Goal: Transaction & Acquisition: Purchase product/service

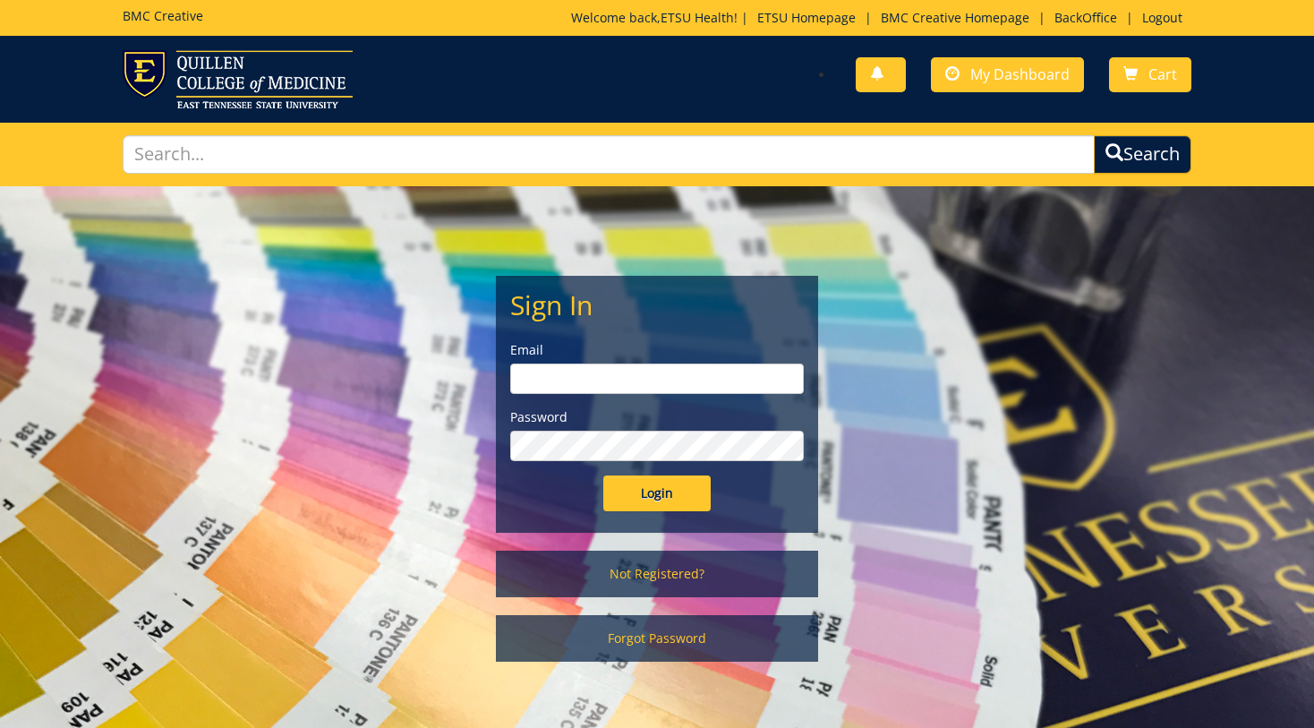
type input "etsuhealthprojects@etsu.edu"
click at [653, 493] on input "Login" at bounding box center [656, 493] width 107 height 36
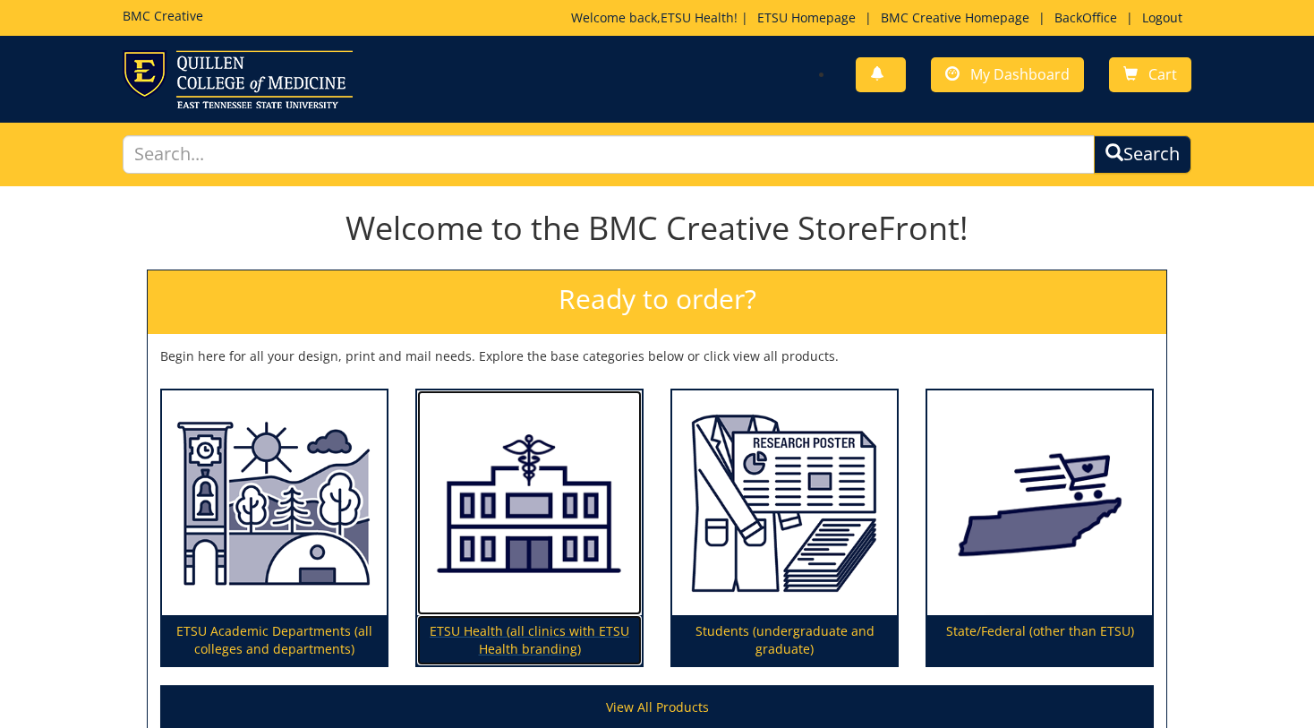
click at [533, 525] on img at bounding box center [529, 503] width 225 height 226
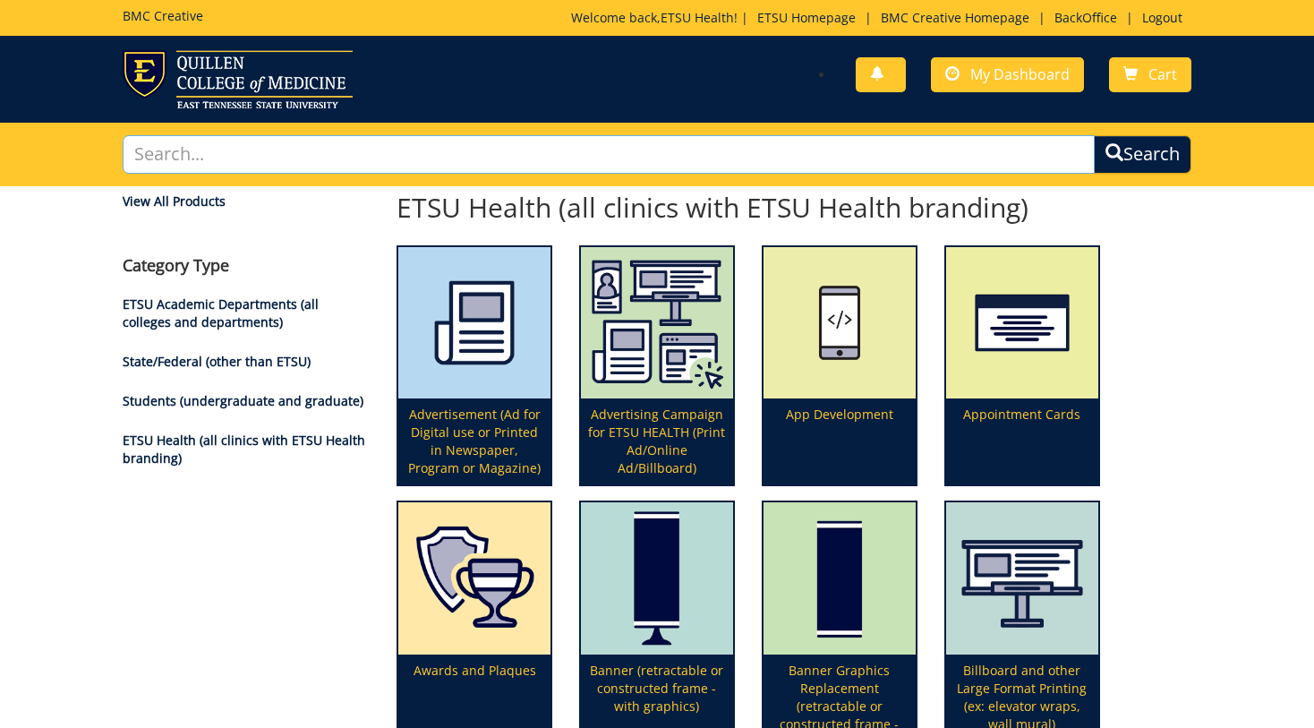
click at [373, 158] on input "text" at bounding box center [608, 154] width 971 height 38
click at [1094, 135] on button "Search" at bounding box center [1143, 154] width 98 height 38
type input "video\"
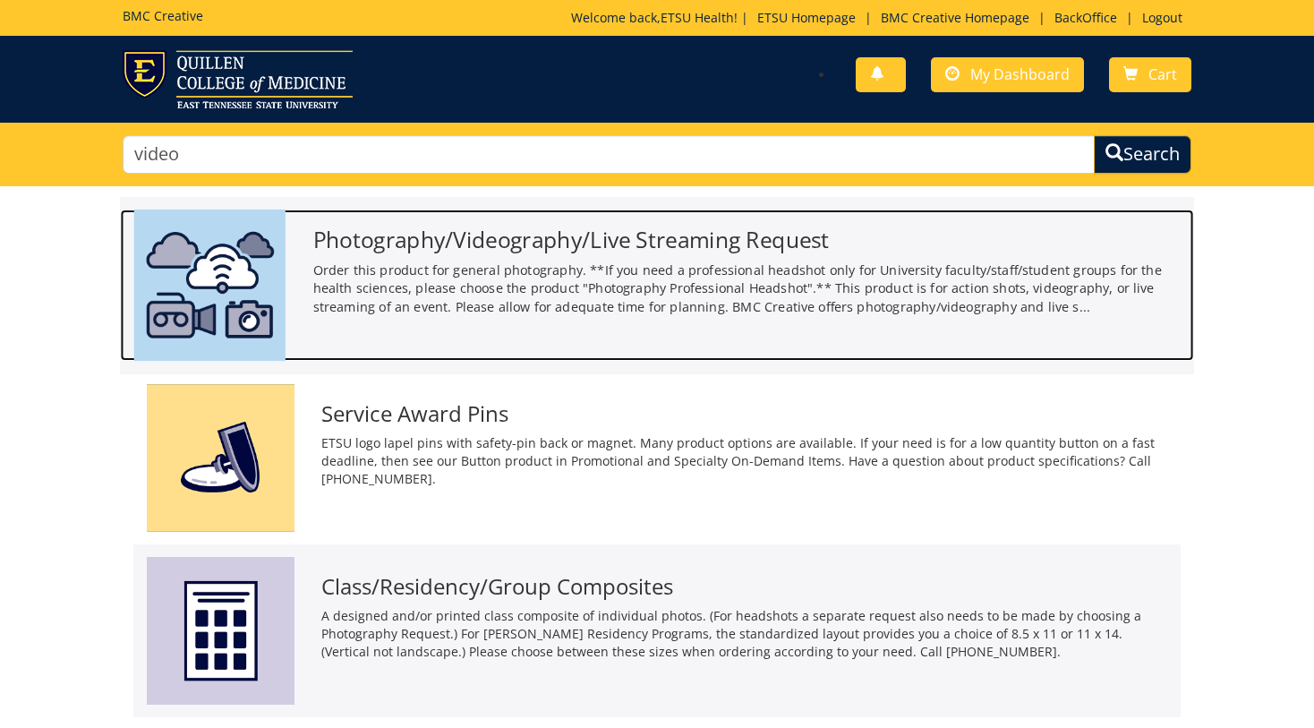
click at [379, 275] on p "Order this product for general photography. **If you need a professional headsh…" at bounding box center [746, 287] width 867 height 55
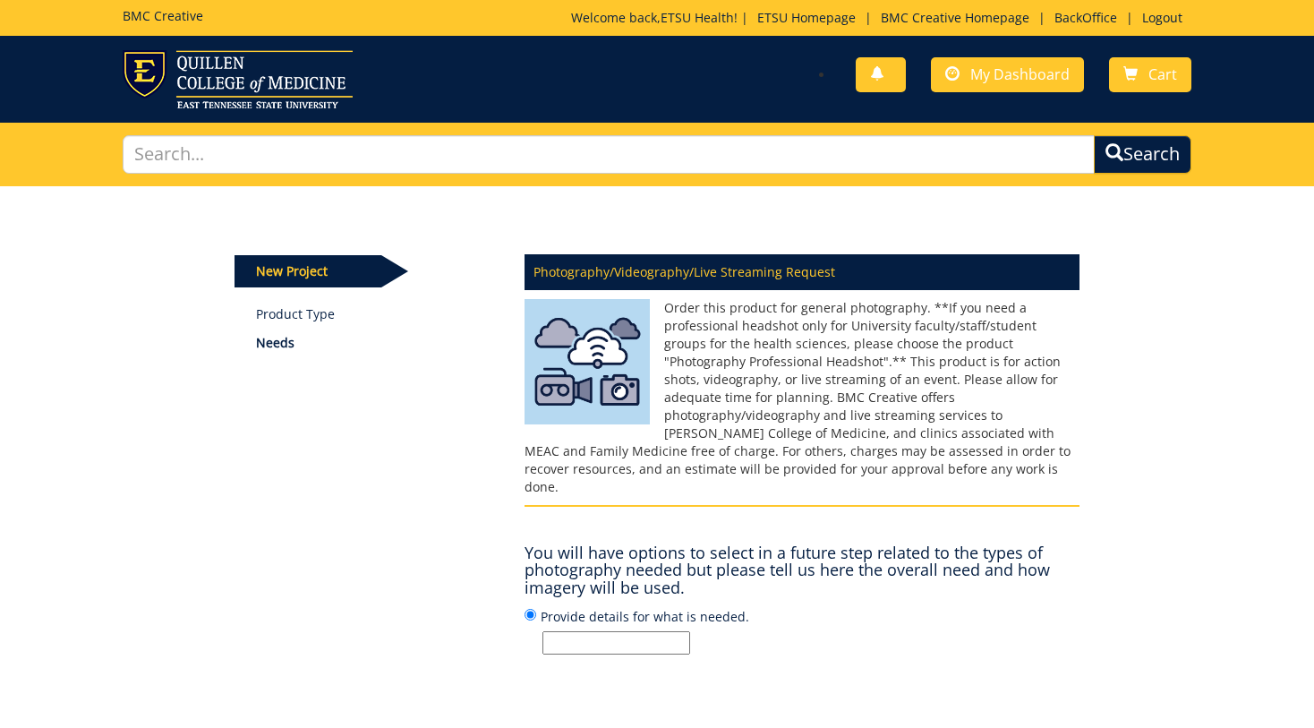
click at [613, 631] on input "Provide details for what is needed." at bounding box center [616, 642] width 148 height 23
click at [860, 640] on div "Photography/Videography/Live Streaming Request Order this product for general p…" at bounding box center [802, 510] width 582 height 535
click at [629, 631] on input "Provide details for what is needed." at bounding box center [616, 642] width 148 height 23
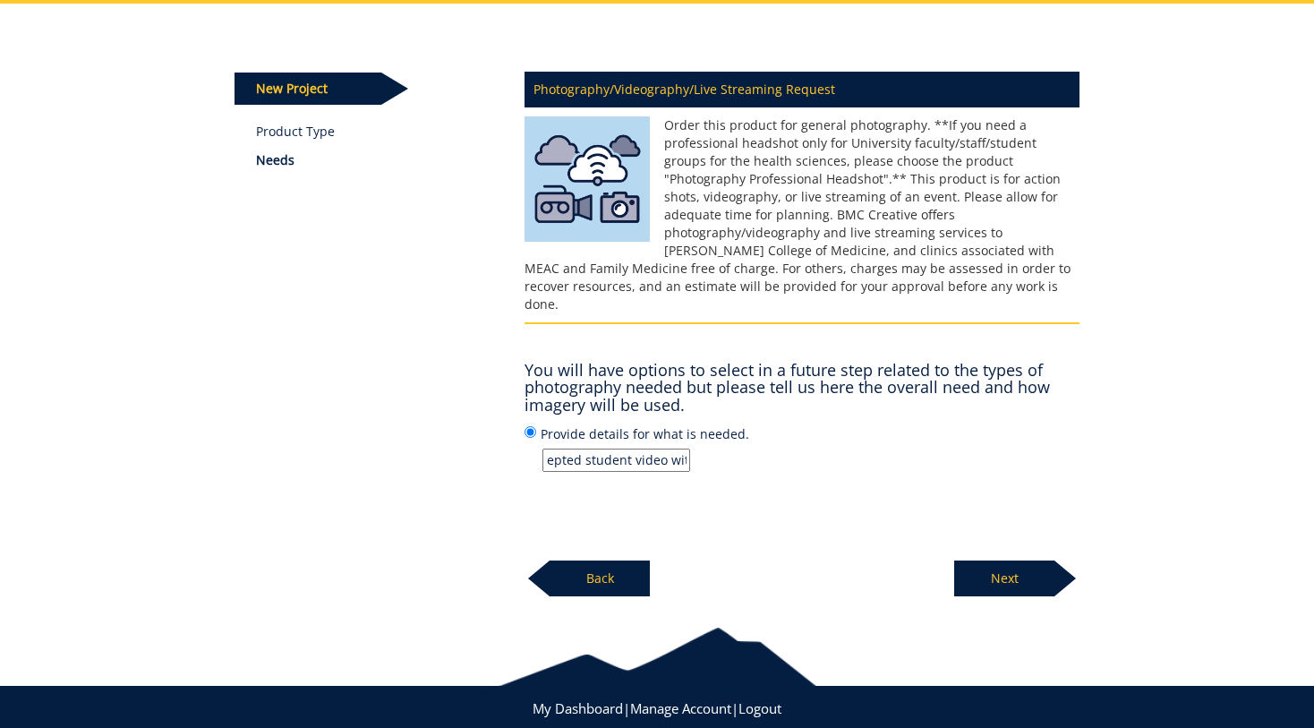
scroll to position [198, 0]
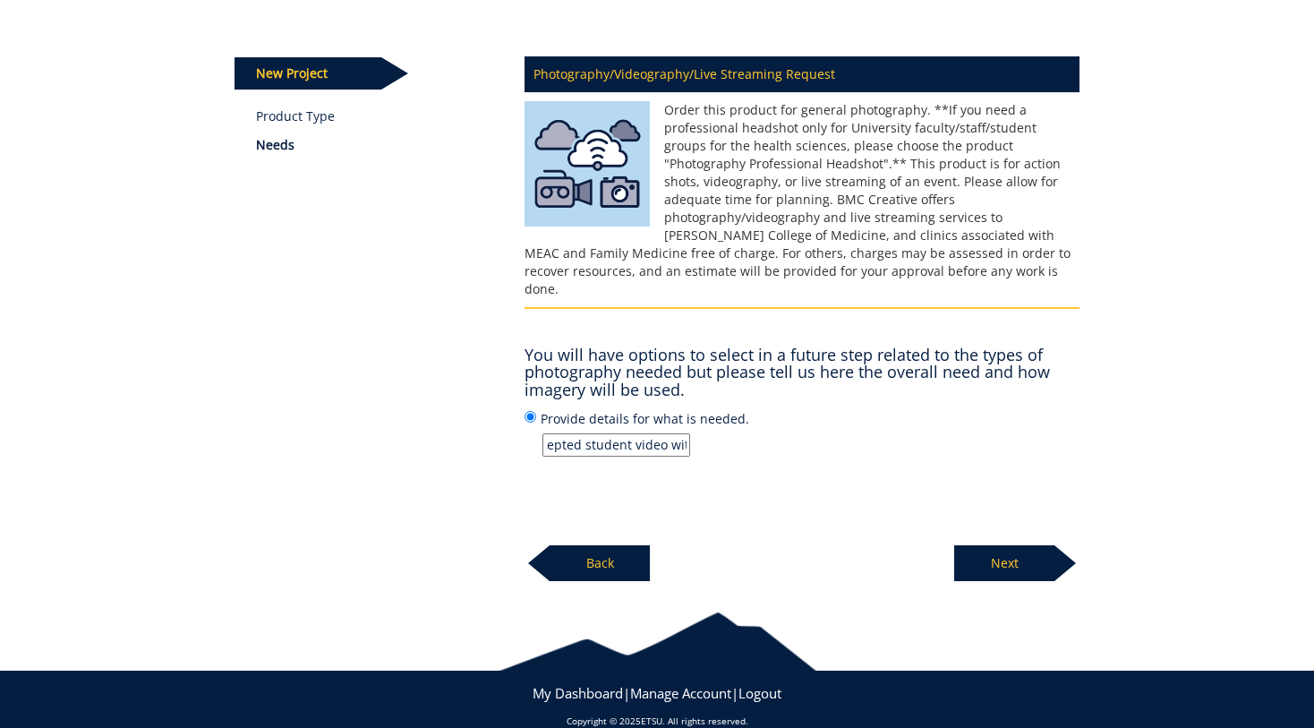
type input "updating Quillen accepted student video with Dr. Block"
click at [1003, 560] on p "Next" at bounding box center [1004, 563] width 100 height 36
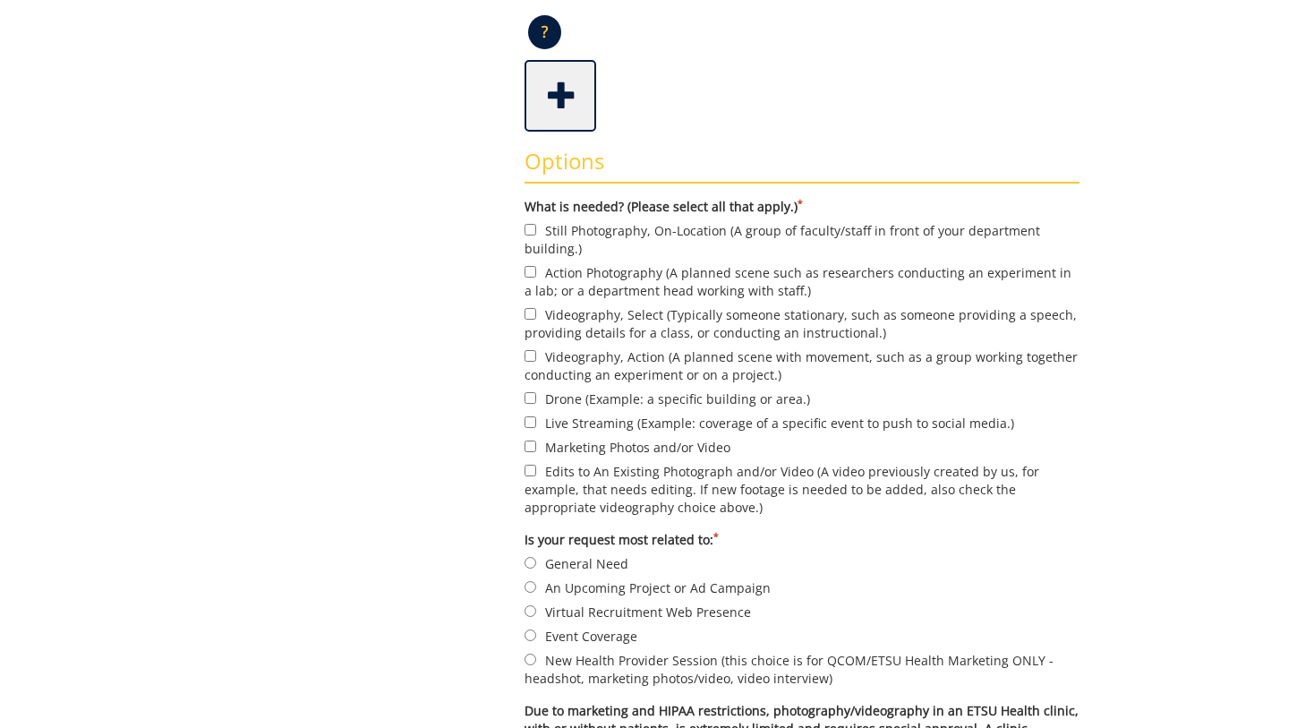
scroll to position [494, 0]
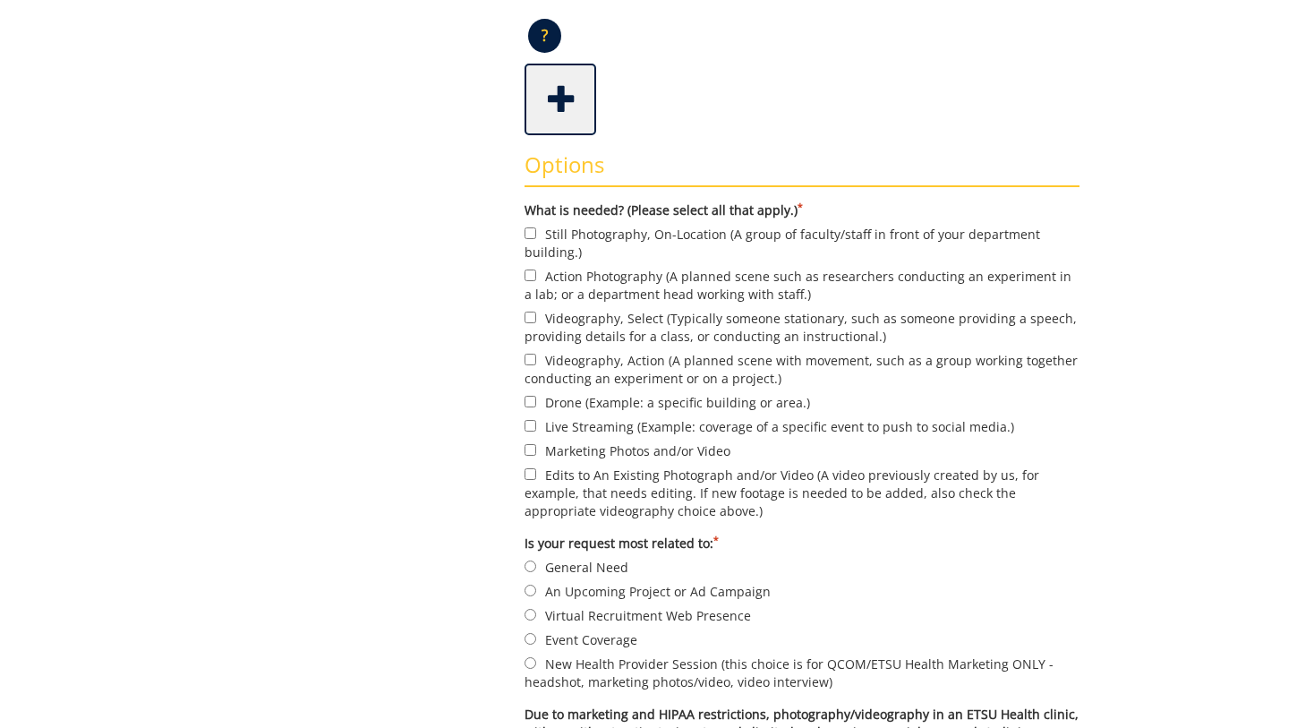
click at [662, 326] on label "Videography, Select (Typically someone stationary, such as someone providing a …" at bounding box center [801, 327] width 555 height 38
click at [536, 323] on input "Videography, Select (Typically someone stationary, such as someone providing a …" at bounding box center [530, 317] width 12 height 12
checkbox input "true"
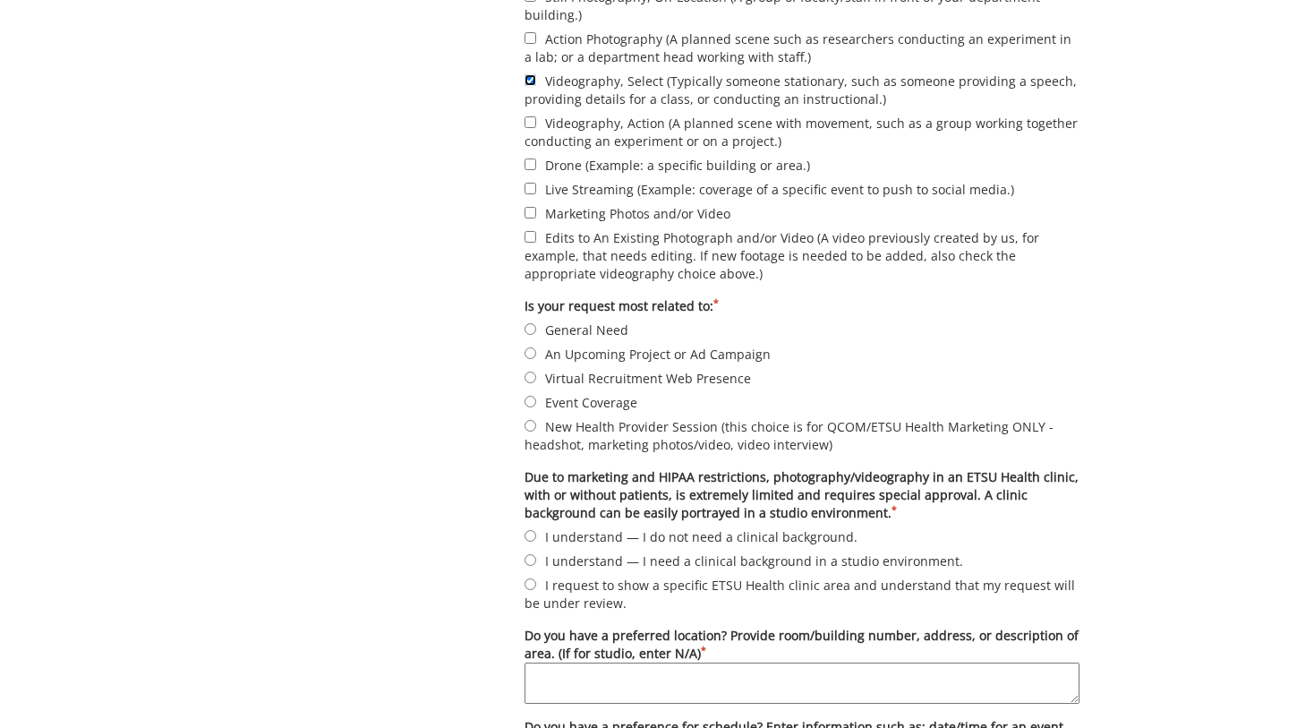
scroll to position [745, 0]
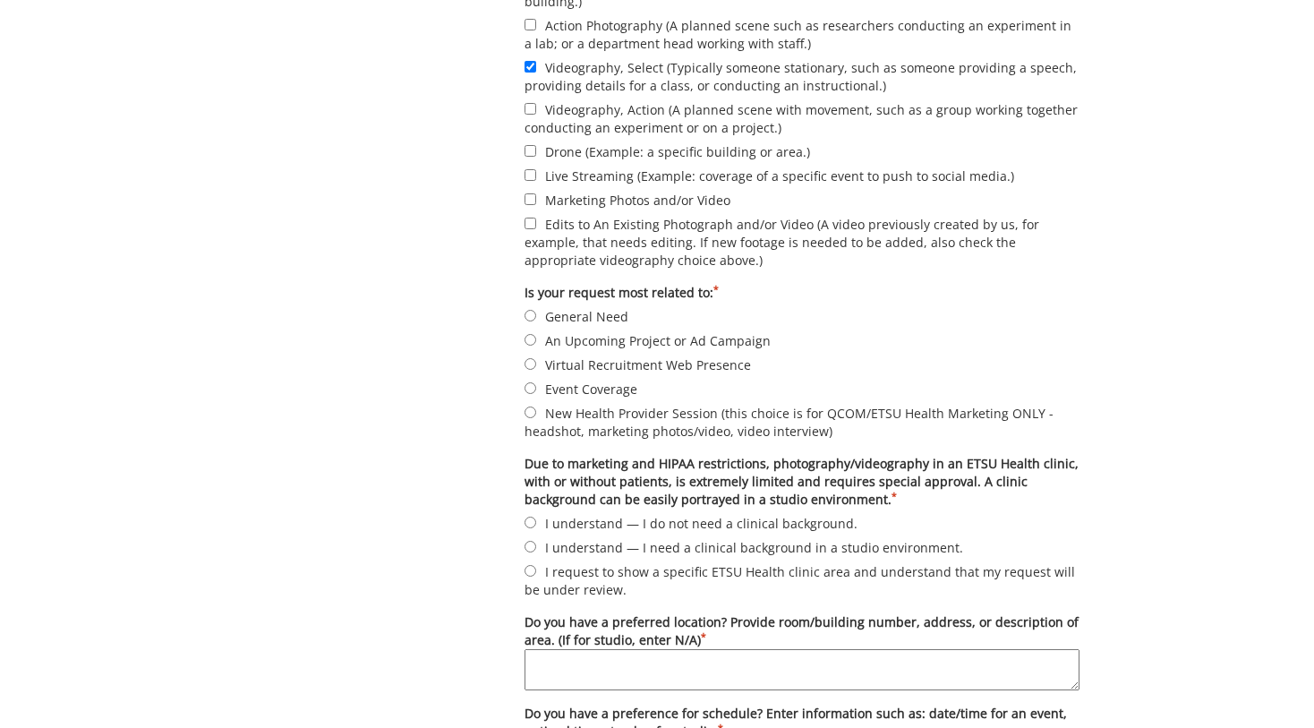
click at [619, 342] on label "An Upcoming Project or Ad Campaign" at bounding box center [801, 340] width 555 height 20
click at [536, 342] on input "An Upcoming Project or Ad Campaign" at bounding box center [530, 340] width 12 height 12
radio input "true"
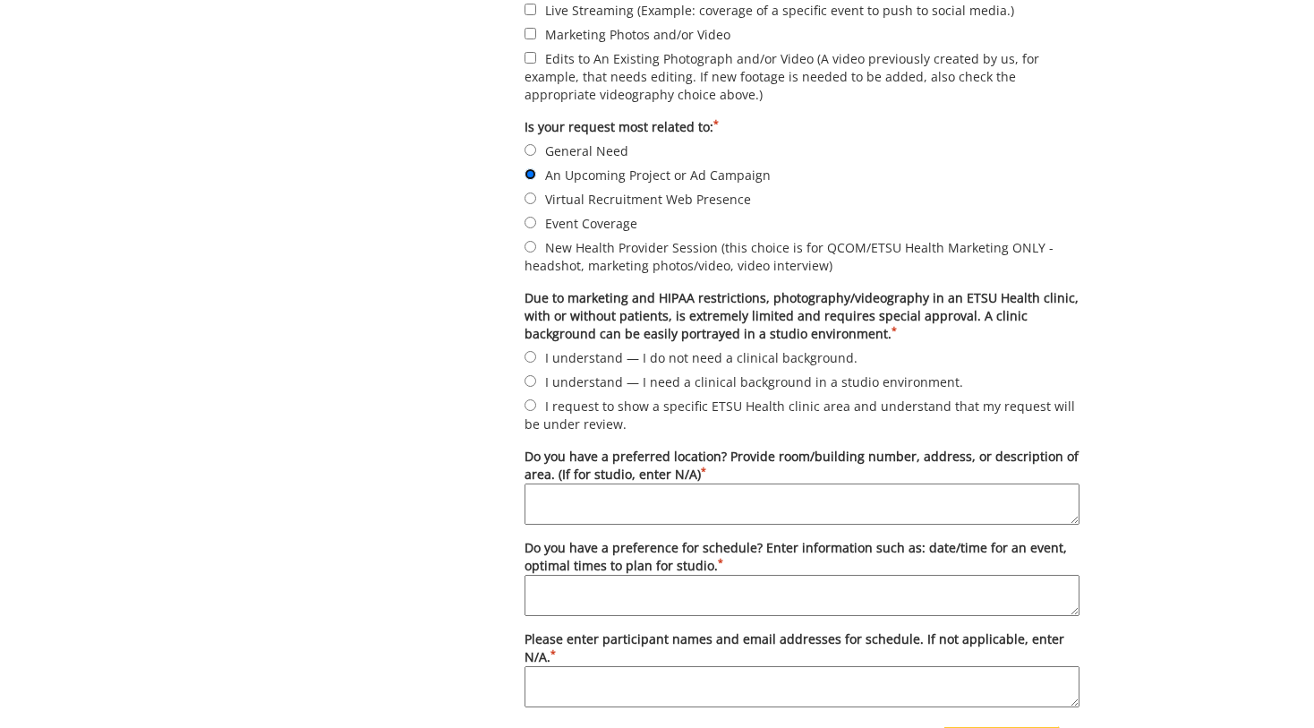
scroll to position [918, 0]
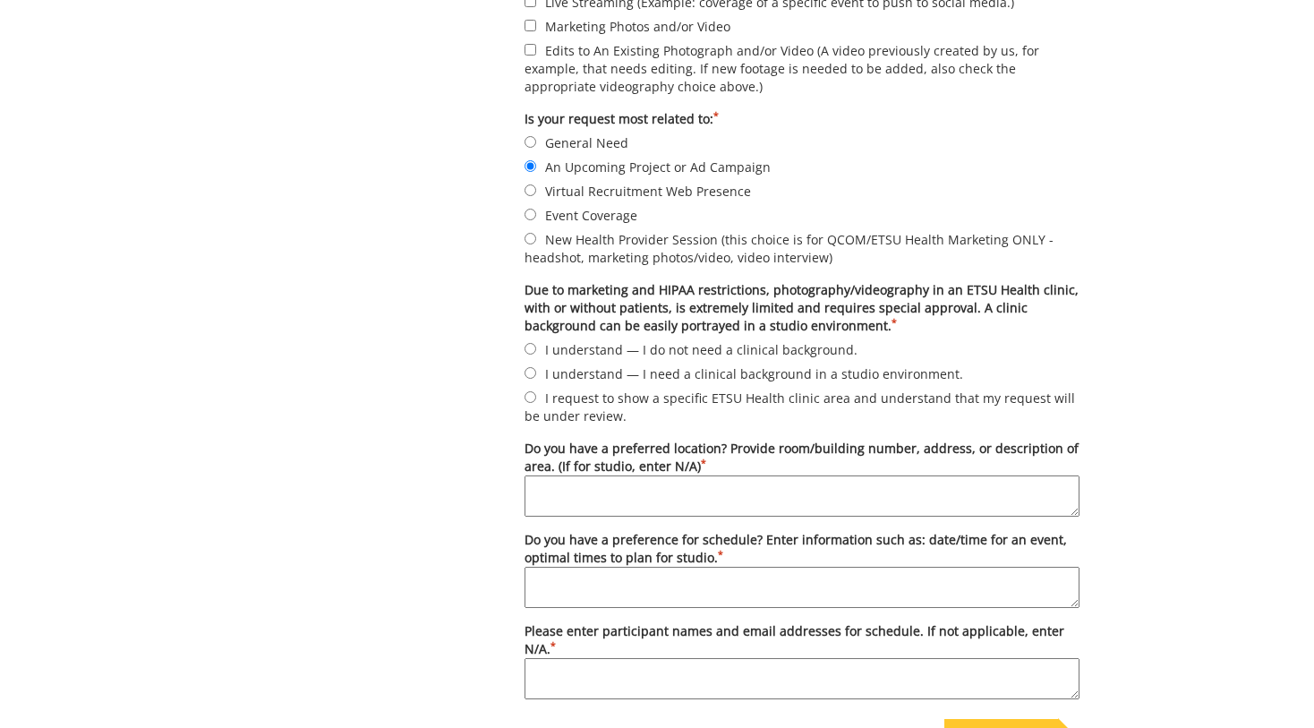
click at [617, 354] on label "I understand — I do not need a clinical background." at bounding box center [801, 349] width 555 height 20
click at [536, 354] on input "I understand — I do not need a clinical background." at bounding box center [530, 349] width 12 height 12
radio input "true"
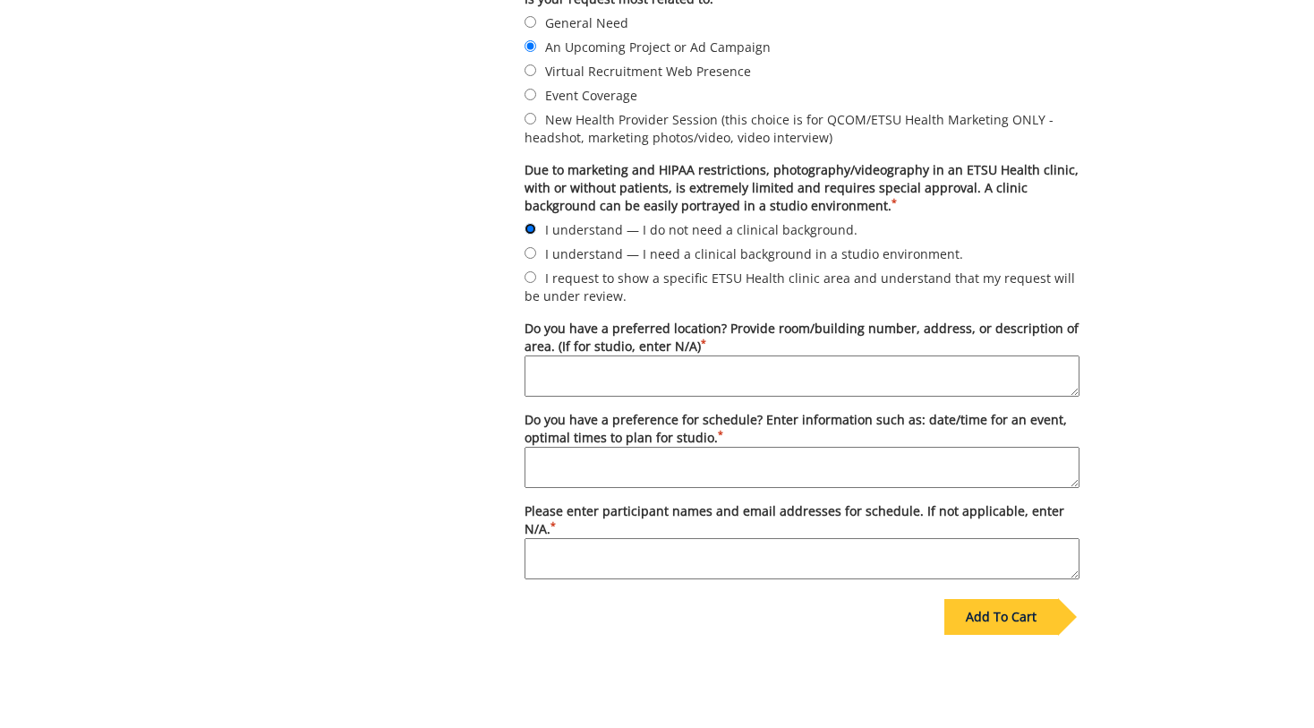
scroll to position [1041, 0]
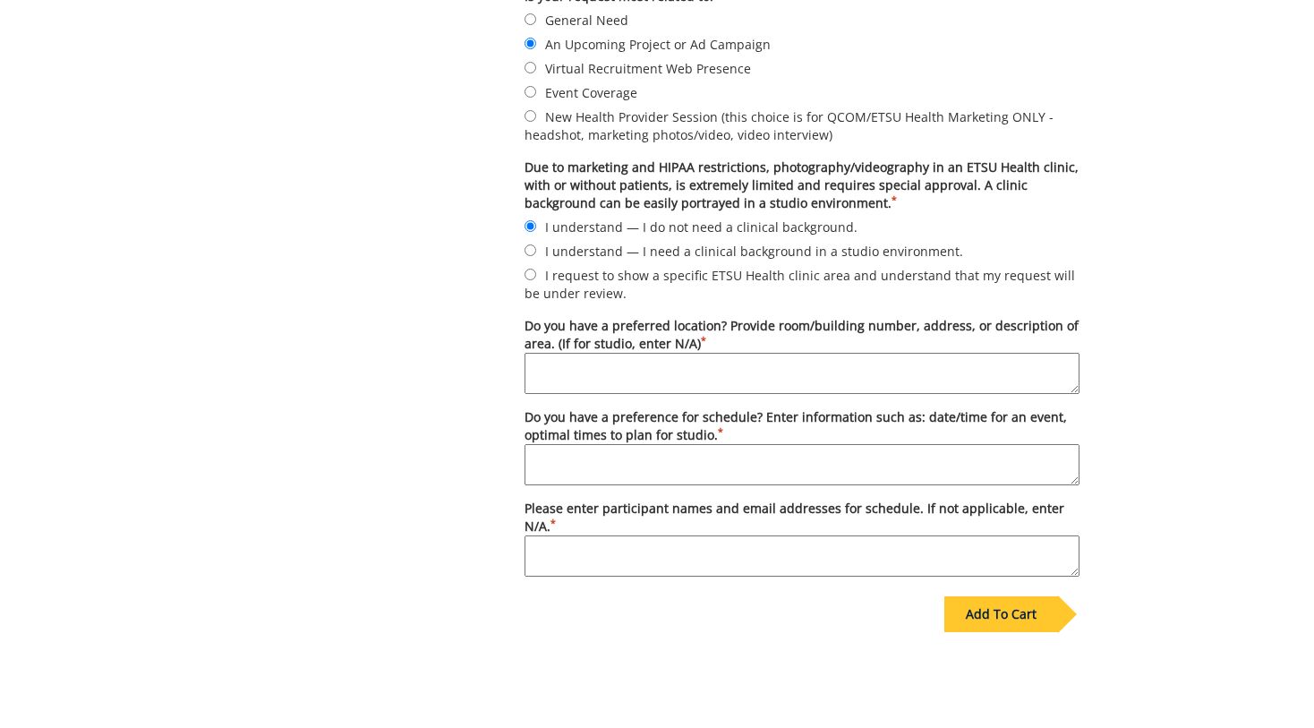
click at [625, 374] on textarea "Do you have a preferred location? Provide room/building number, address, or des…" at bounding box center [801, 373] width 555 height 41
type textarea "Stanton-Gerber - outside or in Dr. Block's office"
click at [653, 458] on textarea "Do you have a preference for schedule? Enter information such as: date/time for…" at bounding box center [801, 464] width 555 height 41
type textarea "10:30-11:30 am [DATE]"
click at [715, 541] on textarea "Please enter participant names and email addresses for schedule. If not applica…" at bounding box center [801, 555] width 555 height 41
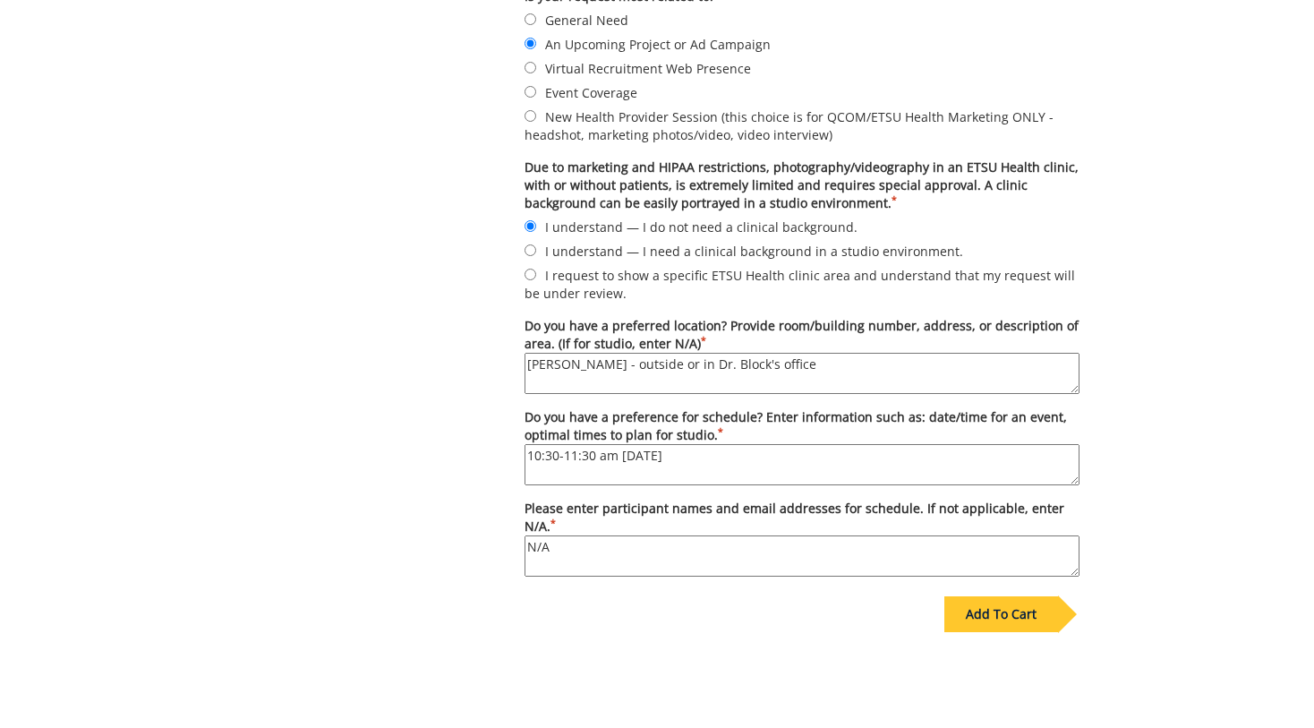
type textarea "N/A"
click at [1045, 619] on div "Add To Cart" at bounding box center [1001, 614] width 114 height 36
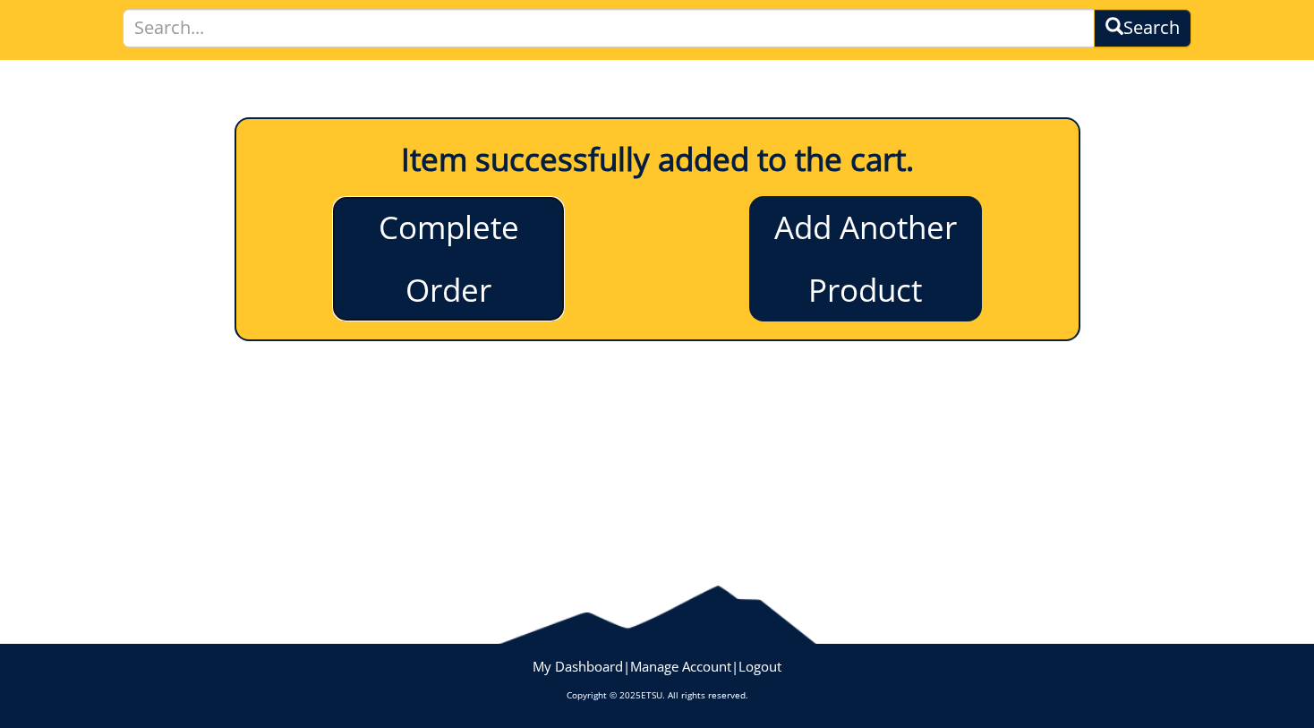
click at [430, 265] on link "Complete Order" at bounding box center [448, 258] width 233 height 125
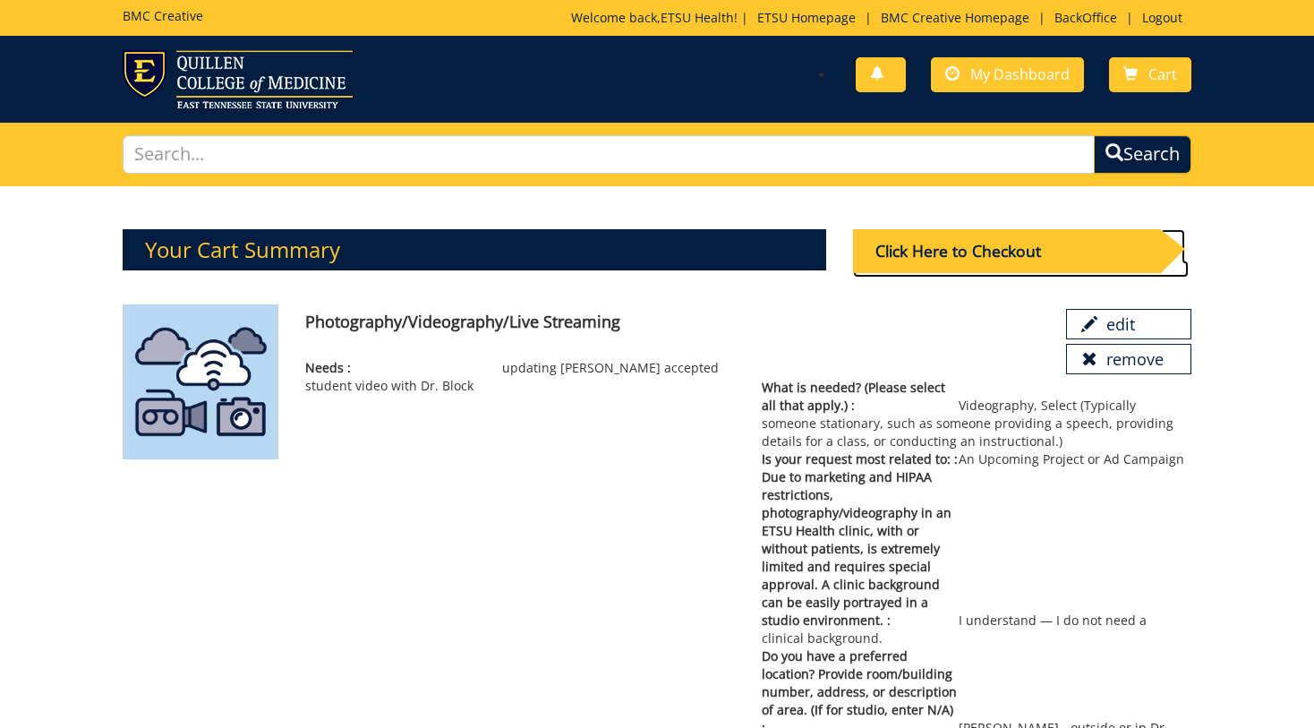
click at [936, 244] on div "Click Here to Checkout" at bounding box center [1006, 251] width 307 height 44
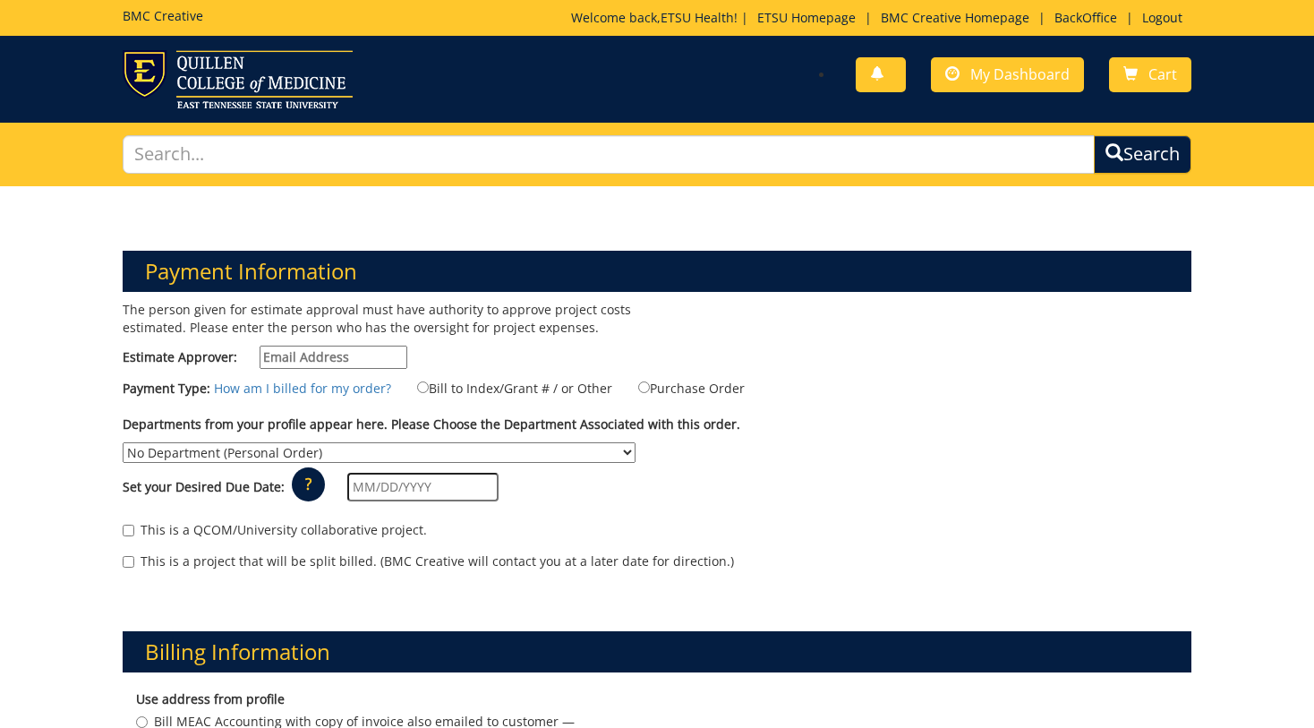
click at [322, 348] on input "Estimate Approver:" at bounding box center [334, 356] width 148 height 23
type input "[EMAIL_ADDRESS][DOMAIN_NAME]"
click at [424, 386] on label "Bill to Index/Grant # / or Other" at bounding box center [503, 388] width 217 height 20
click at [424, 386] on input "Bill to Index/Grant # / or Other" at bounding box center [423, 387] width 12 height 12
radio input "true"
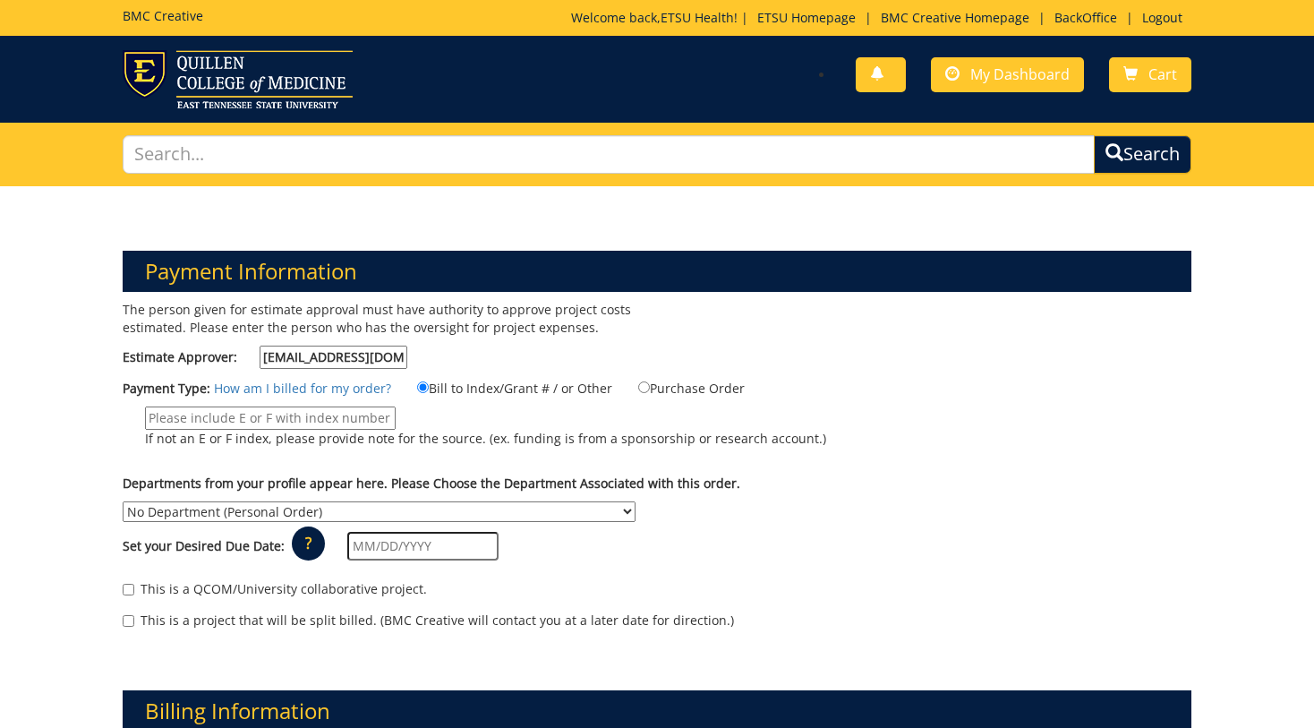
click at [328, 430] on p "If not an E or F index, please provide note for the source. (ex. funding is fro…" at bounding box center [485, 439] width 681 height 18
click at [328, 430] on input "If not an E or F index, please provide note for the source. (ex. funding is fro…" at bounding box center [270, 417] width 251 height 23
type input "n/a"
click at [692, 471] on div "The person given for estimate approval must have authority to approve project c…" at bounding box center [656, 474] width 1095 height 346
click at [547, 507] on select "No Department (Personal Order) Academic Affairs COM Anatomy and Cell Biology Bi…" at bounding box center [379, 511] width 513 height 21
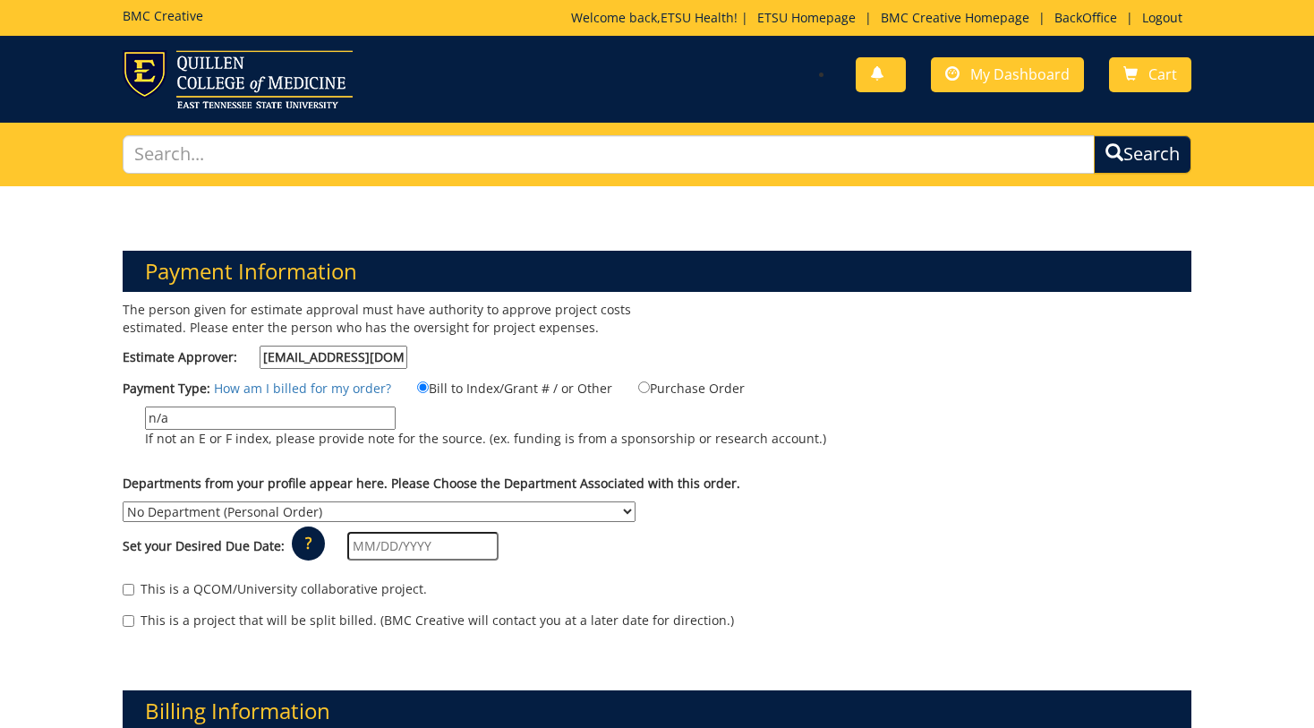
select select "171"
click at [123, 501] on select "No Department (Personal Order) Academic Affairs COM Anatomy and Cell Biology Bi…" at bounding box center [379, 511] width 513 height 21
click at [446, 556] on input "text" at bounding box center [422, 546] width 151 height 29
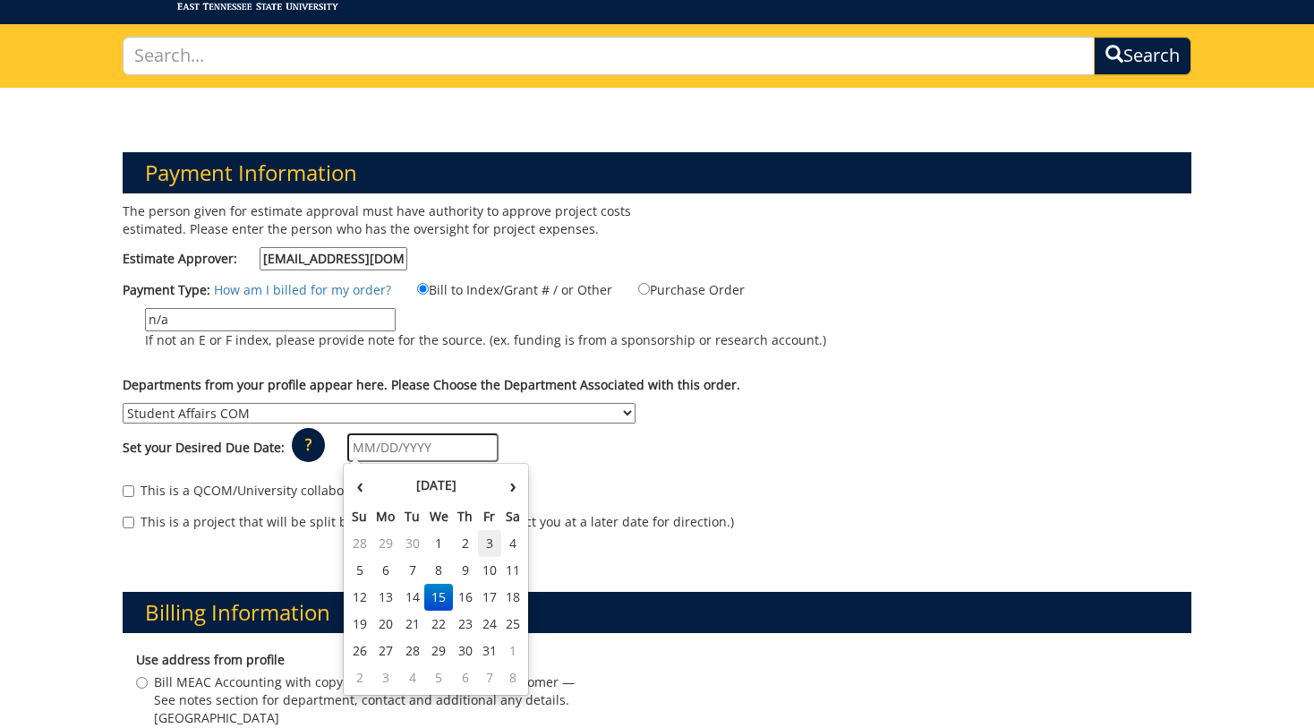
scroll to position [109, 0]
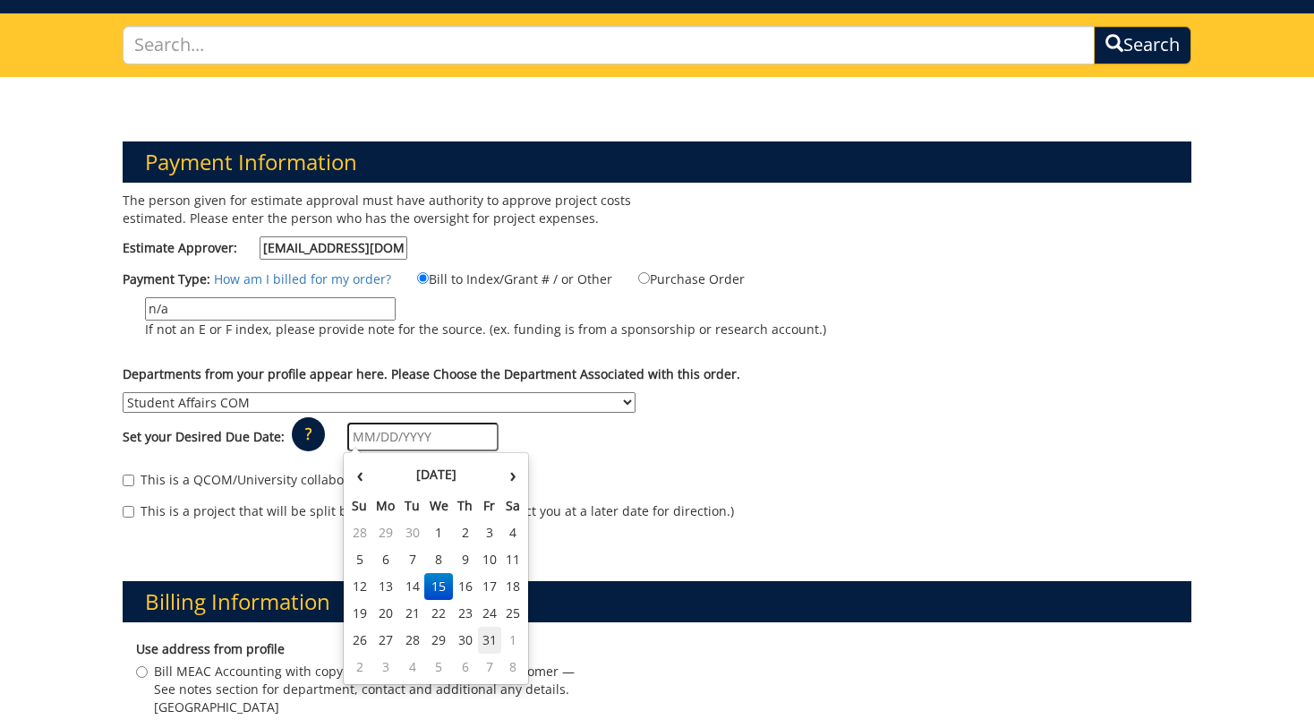
click at [485, 638] on td "31" at bounding box center [490, 640] width 24 height 27
type input "[DATE]"
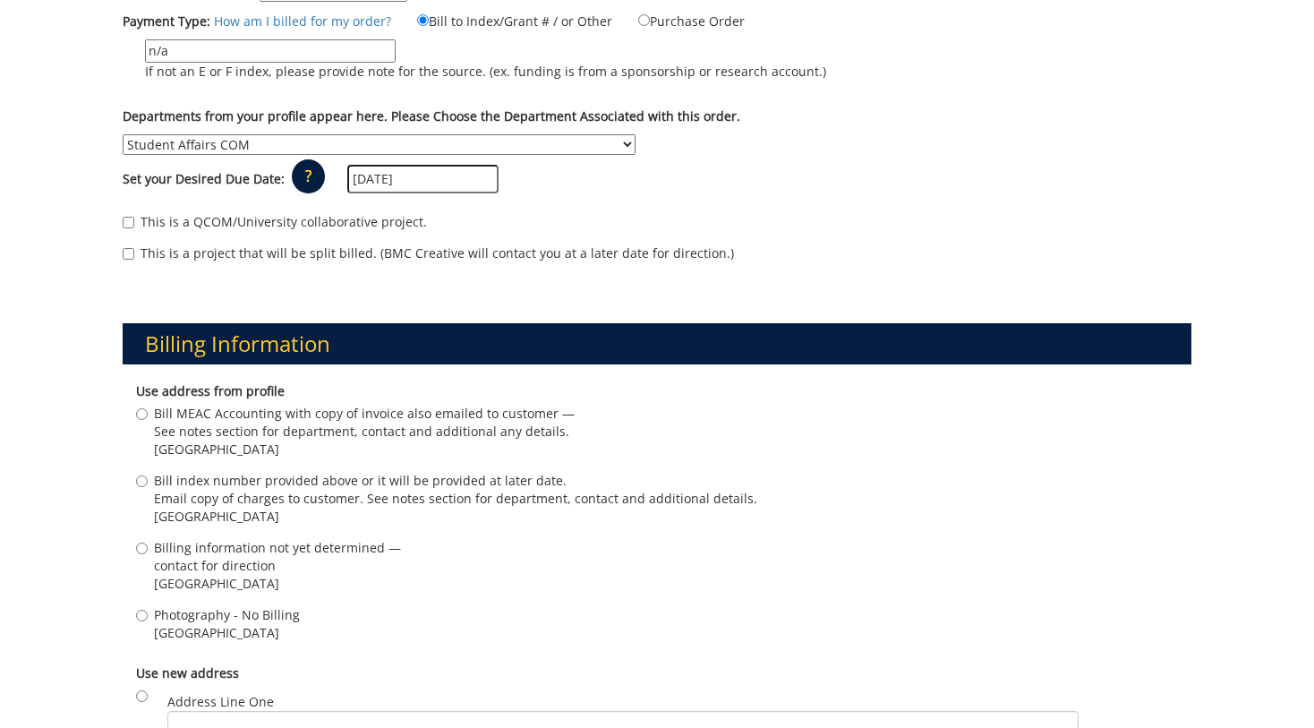
scroll to position [393, 0]
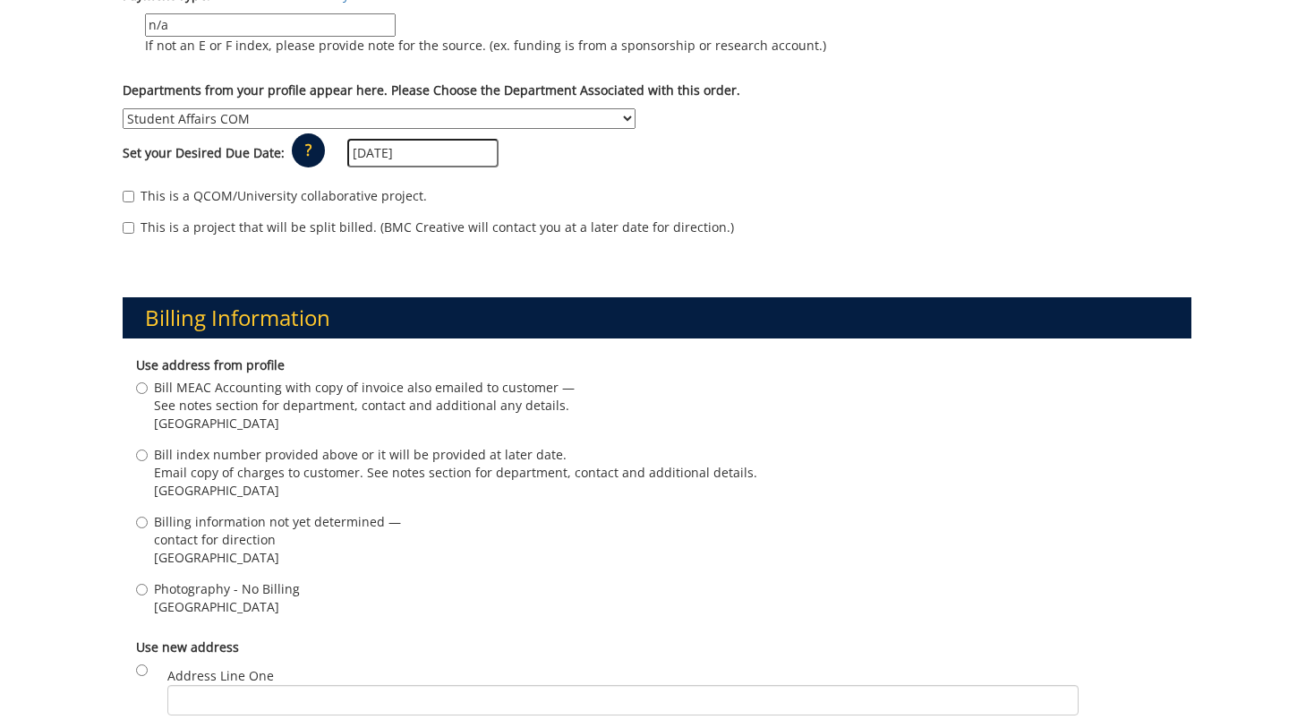
click at [225, 405] on span "See notes section for department, contact and additional any details." at bounding box center [364, 406] width 421 height 18
click at [148, 394] on input "Bill MEAC Accounting with copy of invoice also emailed to customer — See notes …" at bounding box center [142, 388] width 12 height 12
radio input "true"
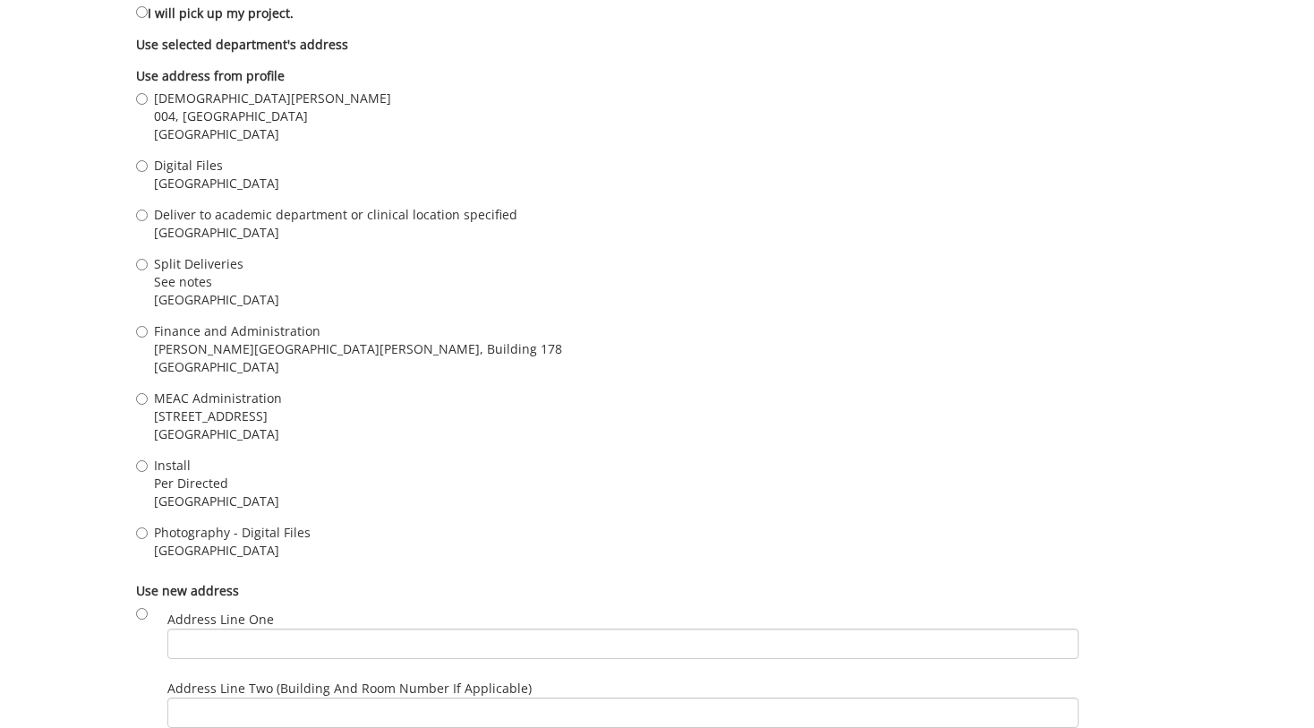
scroll to position [1394, 0]
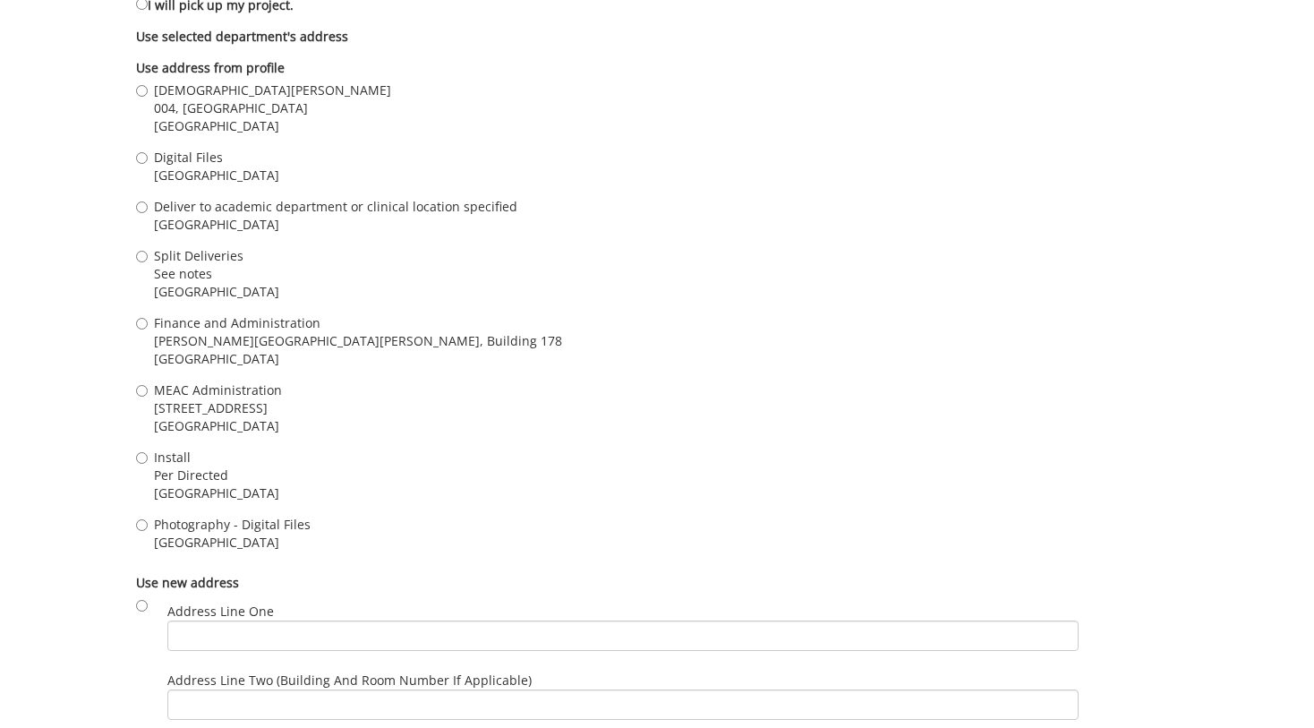
click at [186, 115] on span "004, [GEOGRAPHIC_DATA]" at bounding box center [272, 108] width 237 height 18
click at [148, 97] on input "Kristen Early 004, Ground Floor, Building 2, VA Campus Johnson City , TN 37601" at bounding box center [142, 91] width 12 height 12
radio input "true"
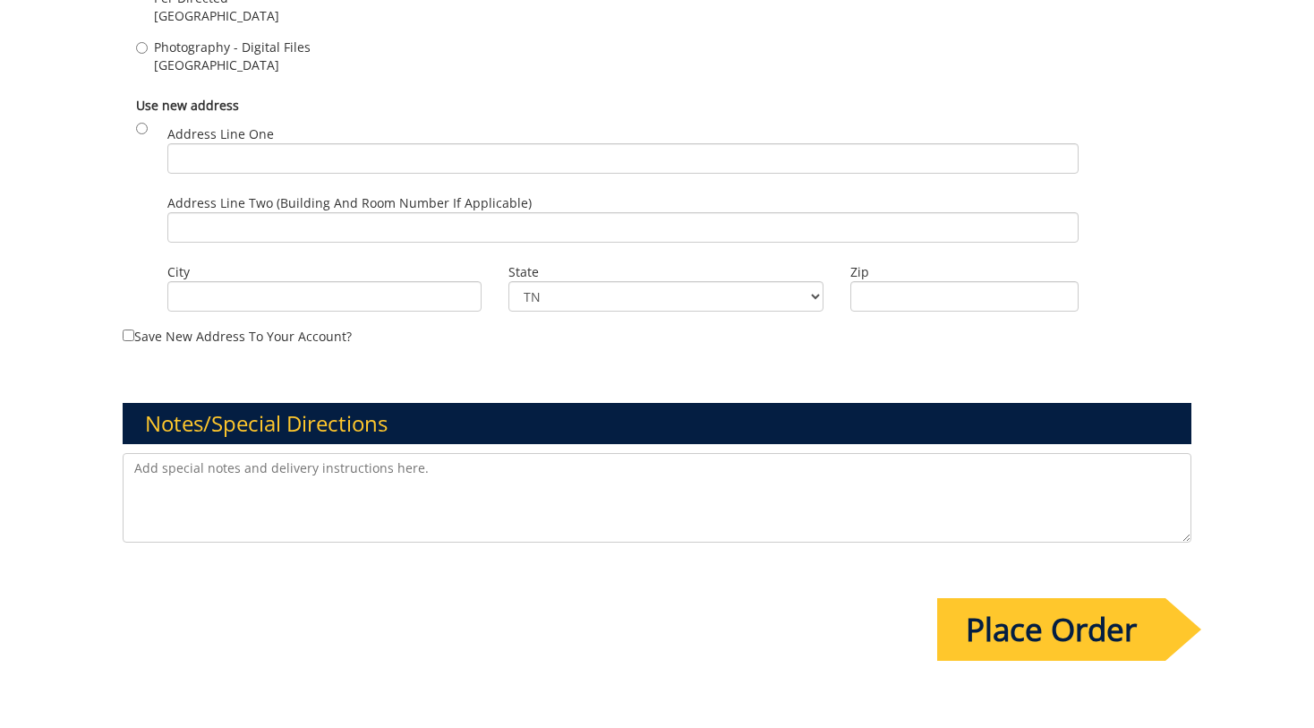
scroll to position [1887, 0]
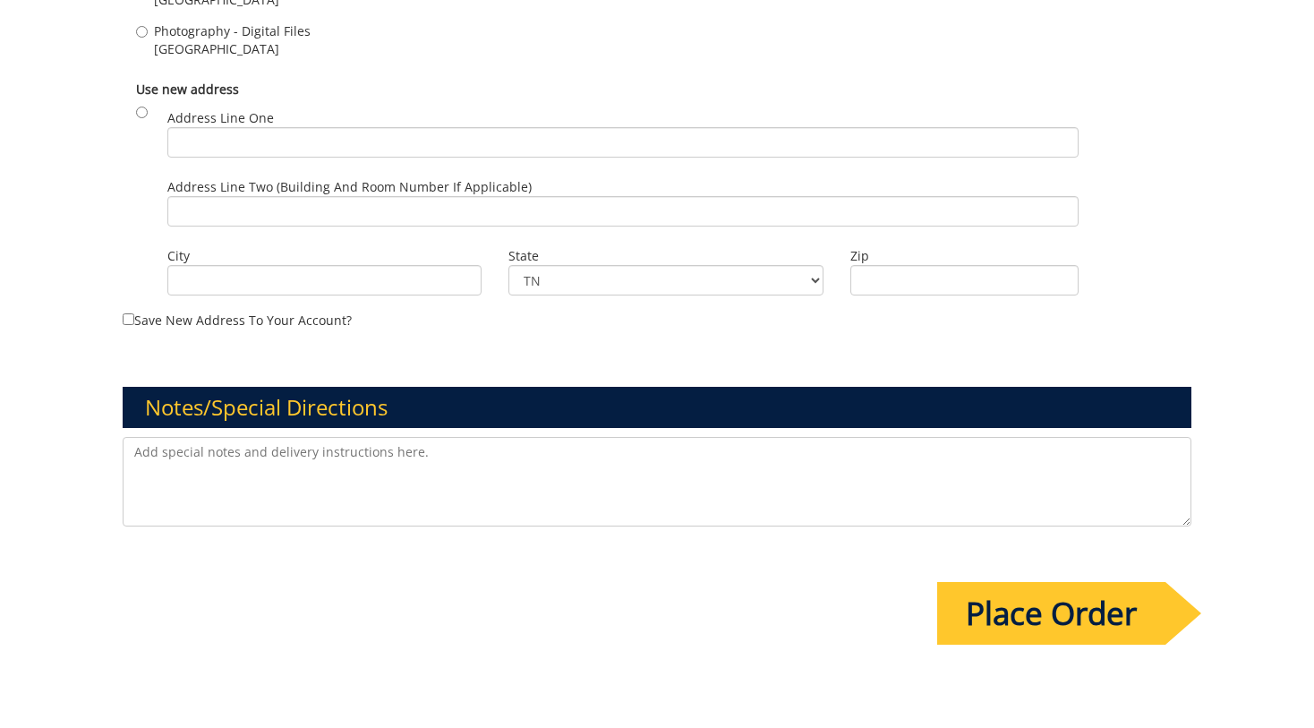
click at [419, 463] on textarea at bounding box center [657, 482] width 1068 height 90
click at [1015, 610] on input "Place Order" at bounding box center [1051, 613] width 228 height 63
